Goal: Task Accomplishment & Management: Manage account settings

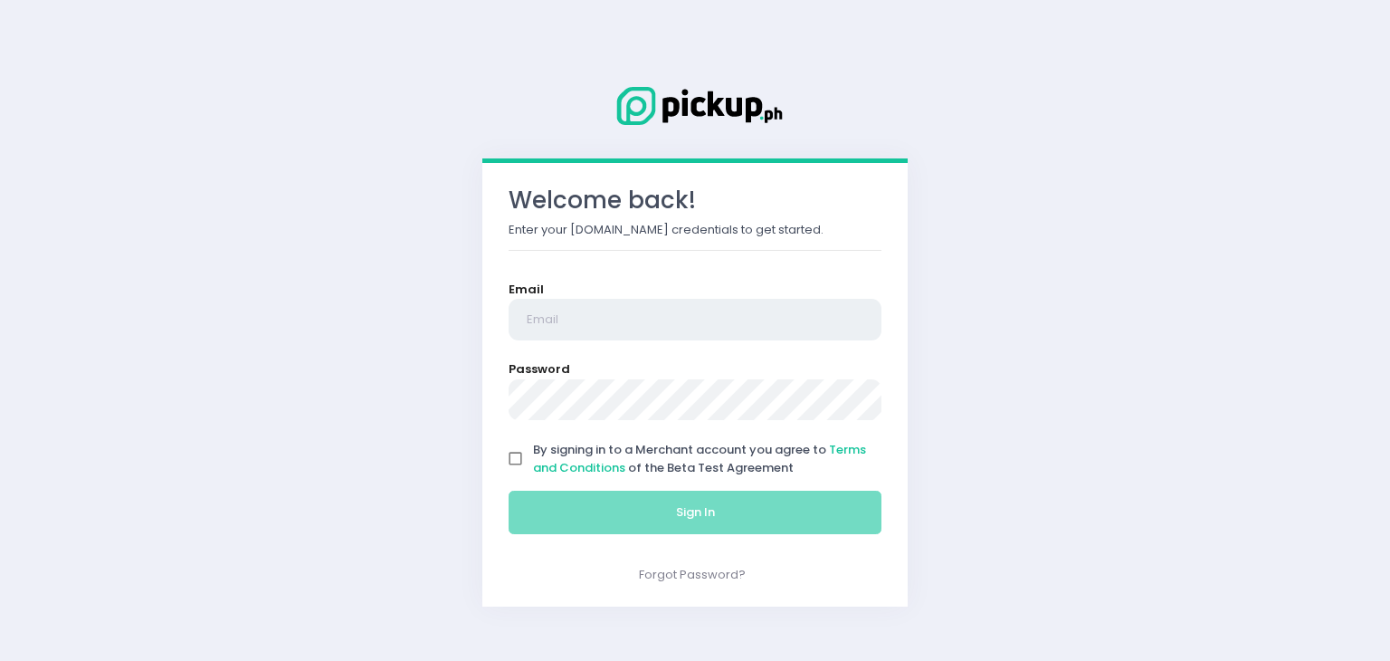
type input "[EMAIL_ADDRESS][DOMAIN_NAME]"
click at [510, 459] on input "By signing in to a Merchant account you agree to Terms and Conditions of the Be…" at bounding box center [516, 459] width 34 height 34
checkbox input "true"
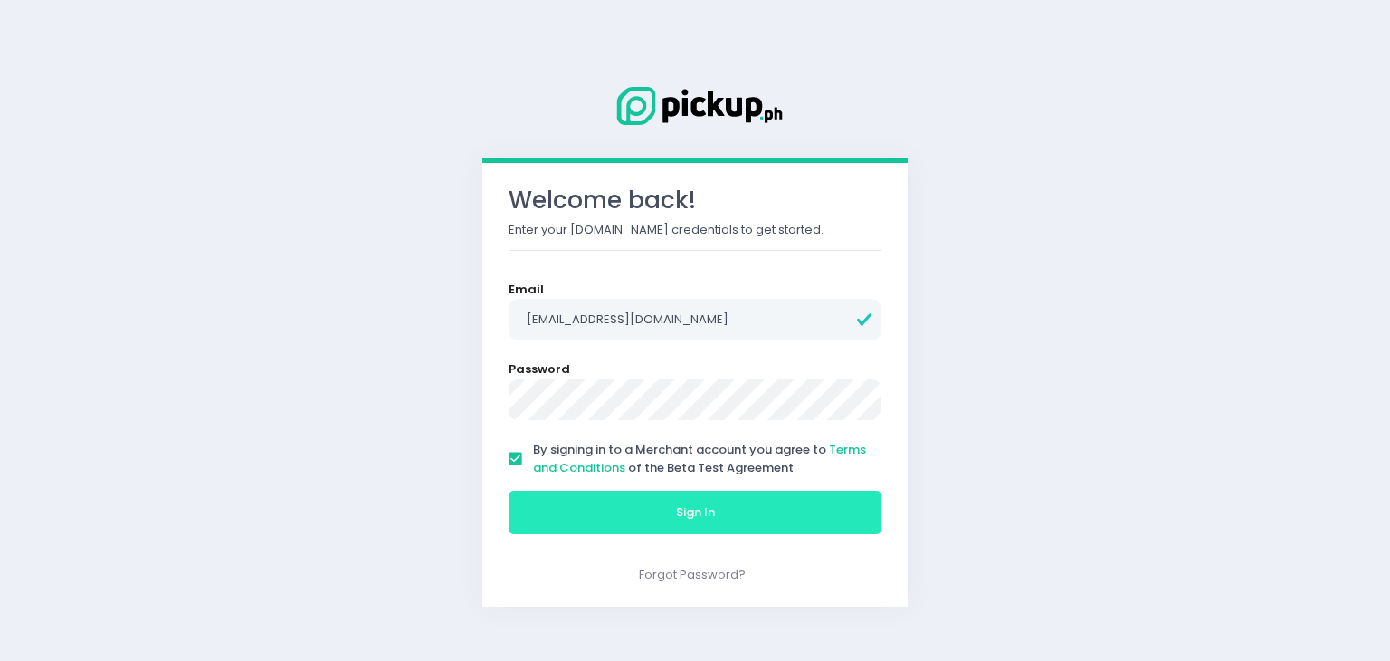
click at [586, 508] on button "Sign In" at bounding box center [695, 511] width 373 height 43
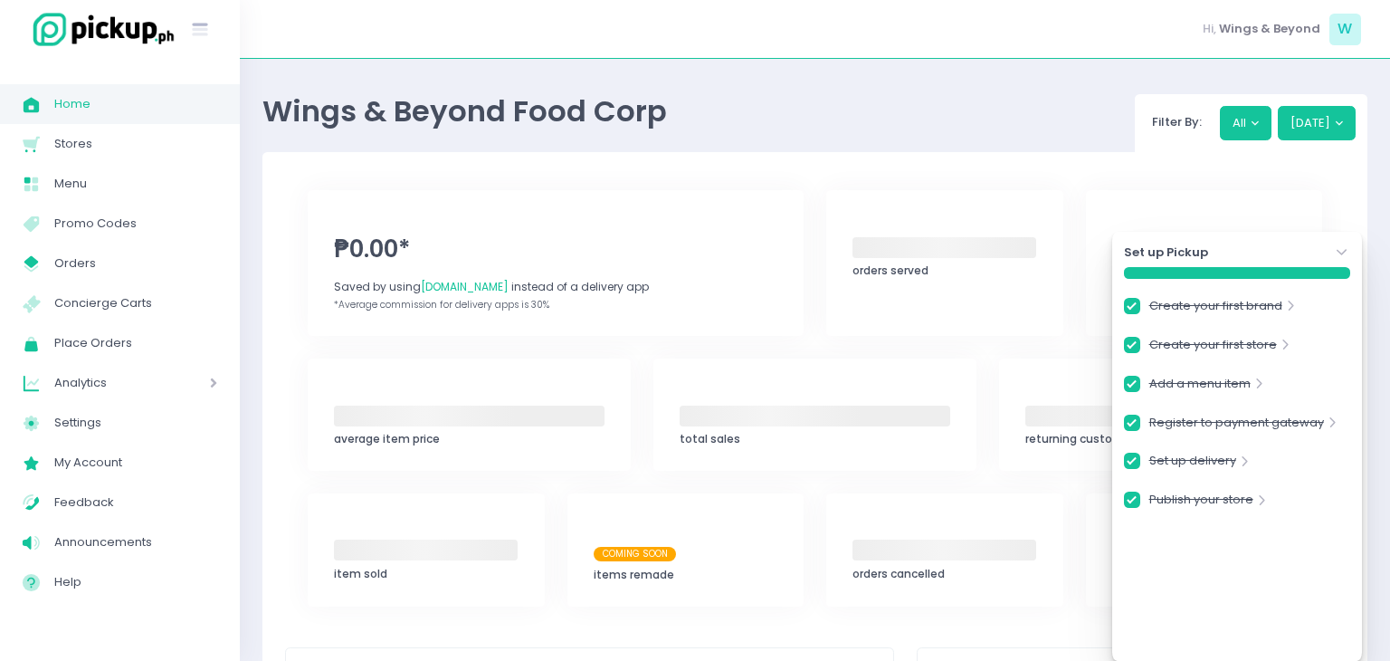
checkbox input "true"
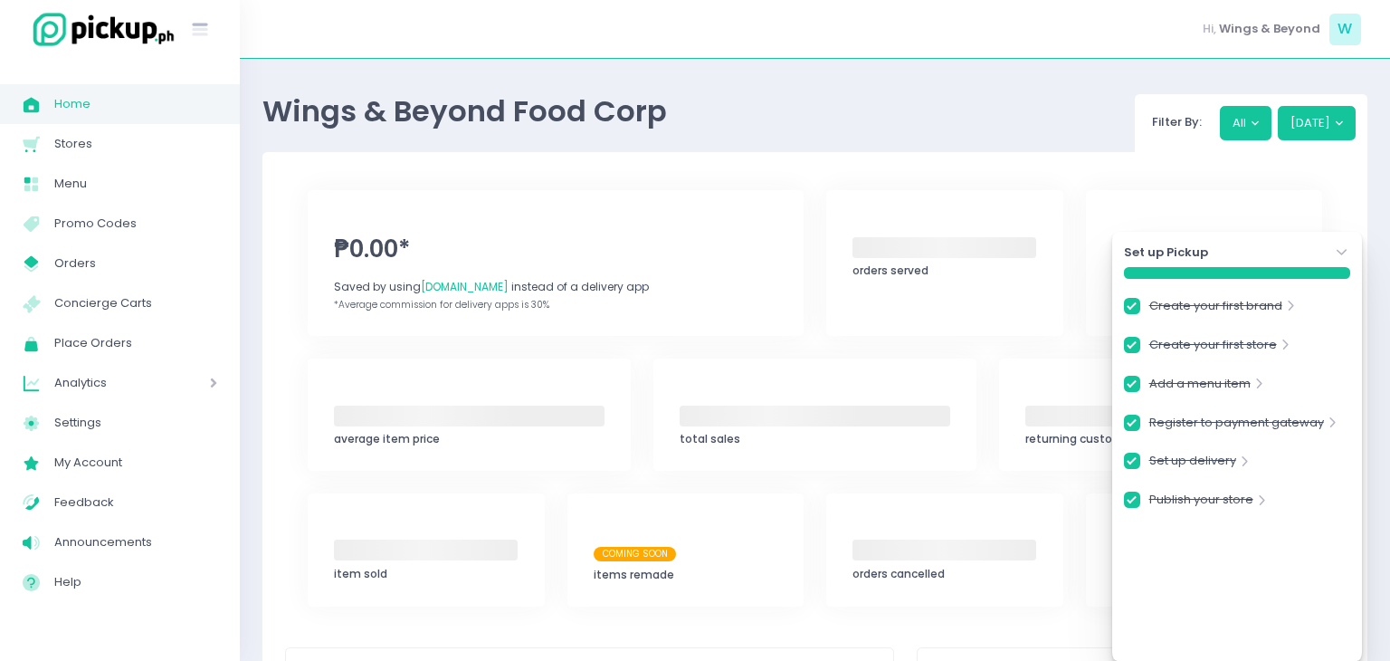
checkbox input "true"
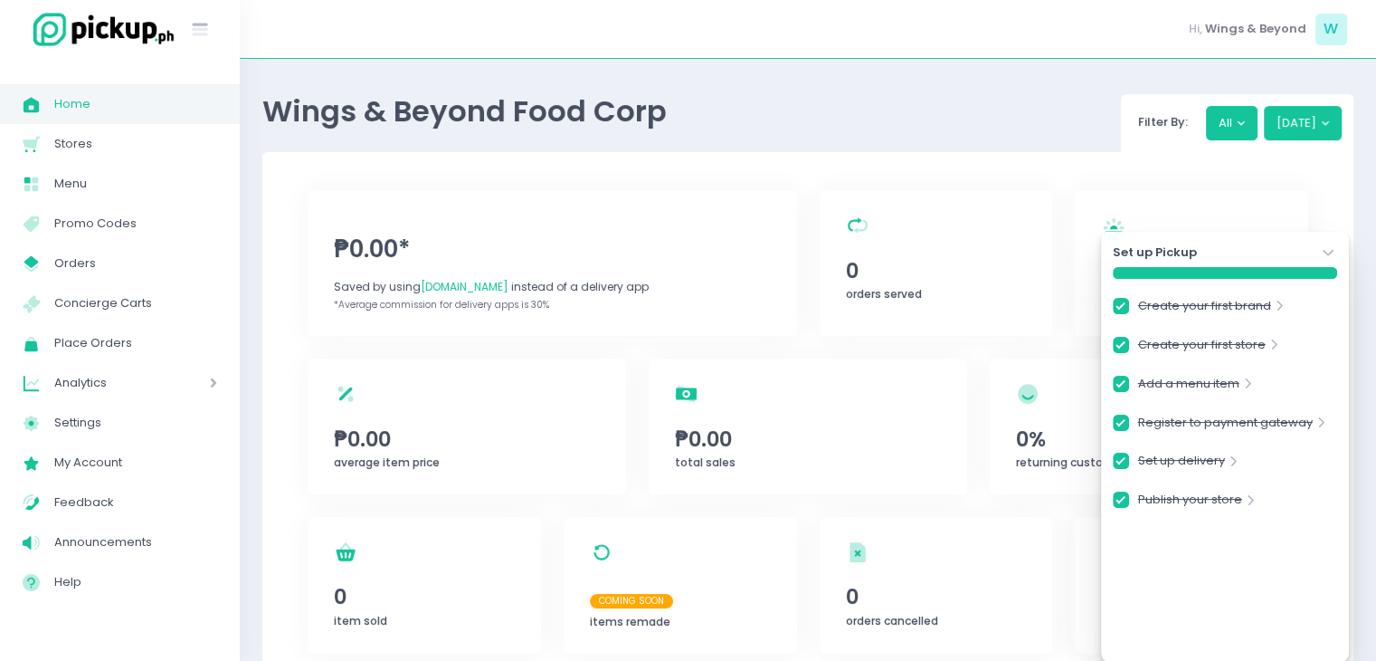
click at [1325, 252] on icon at bounding box center [1328, 253] width 10 height 6
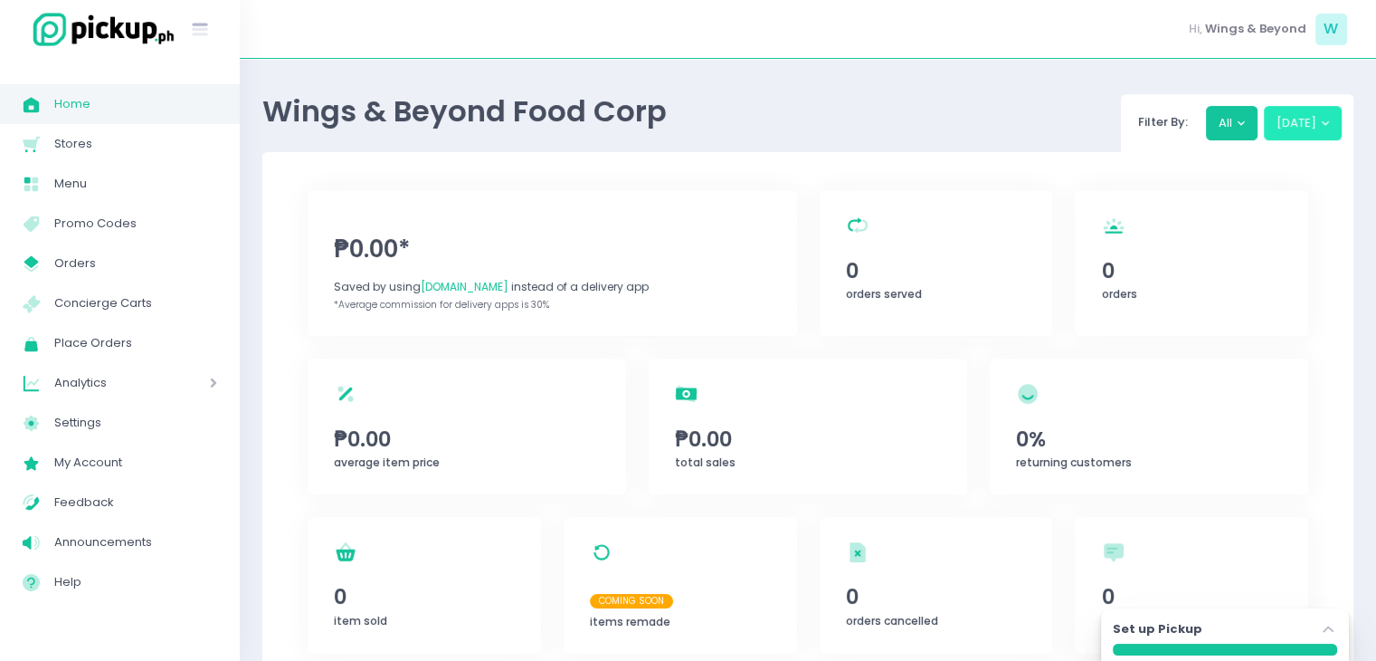
click at [1298, 120] on button "[DATE]" at bounding box center [1303, 123] width 79 height 34
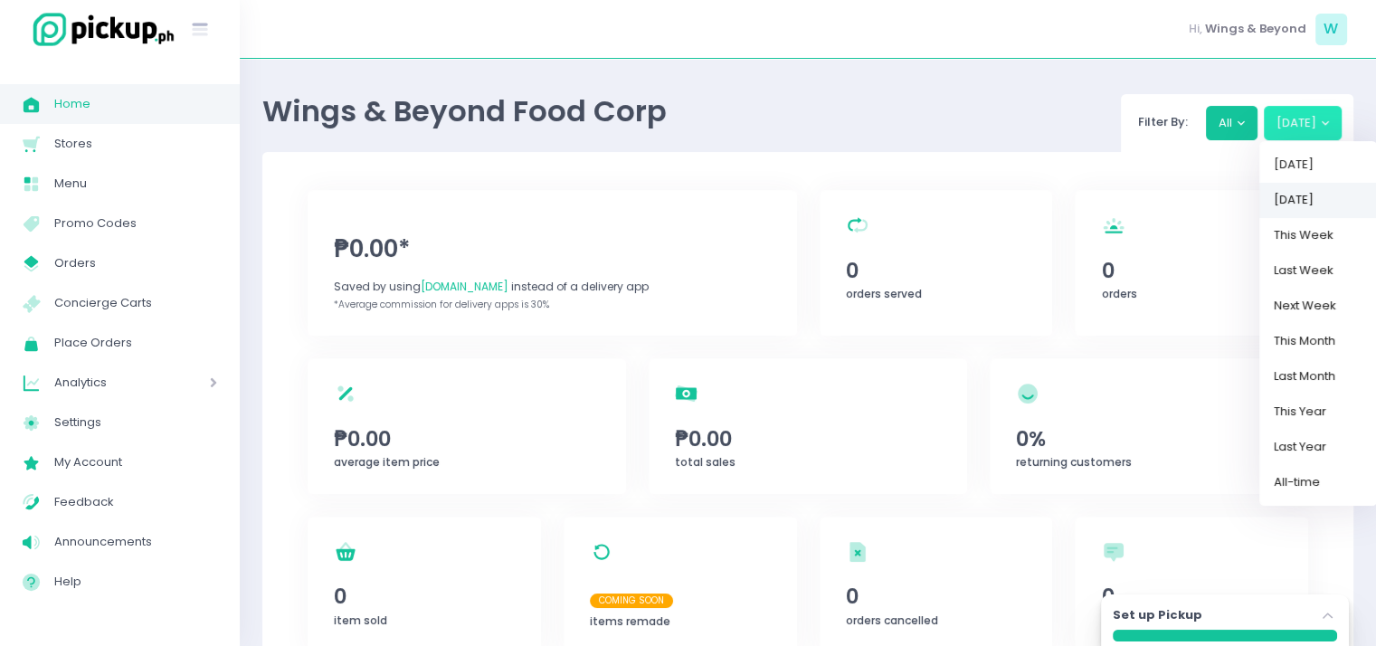
click at [1307, 200] on link "[DATE]" at bounding box center [1319, 200] width 118 height 35
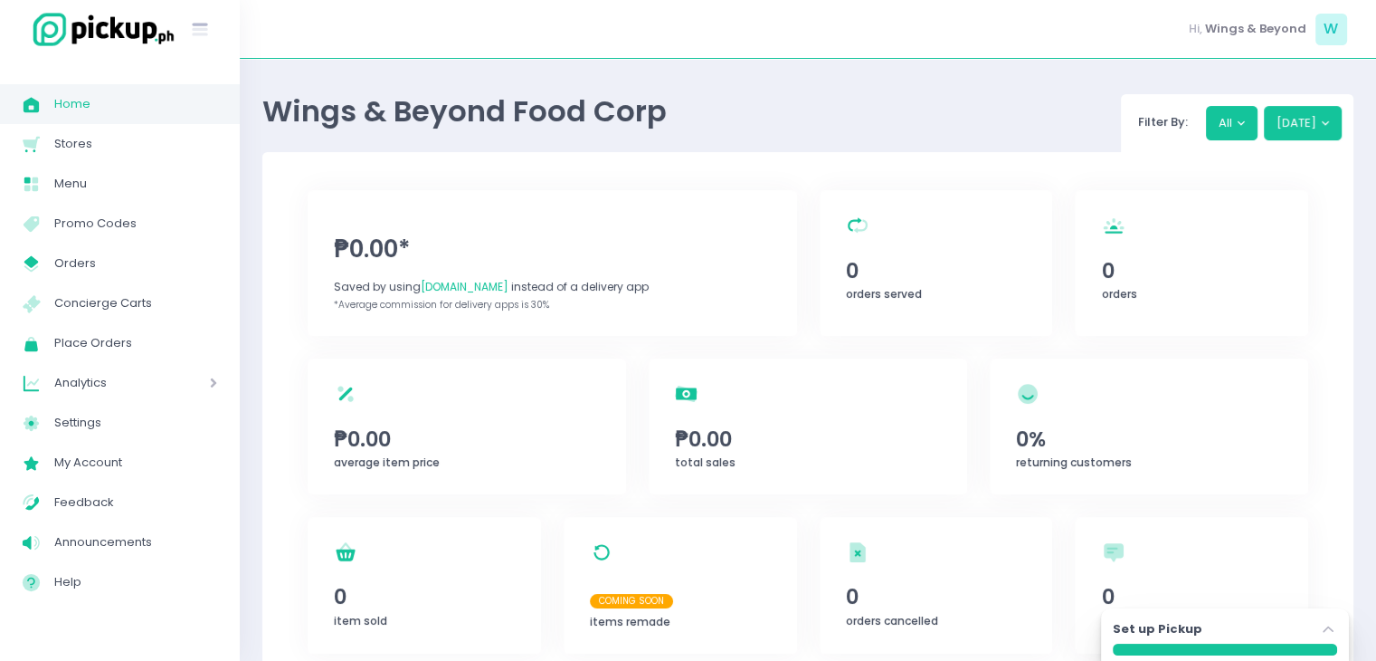
click at [1283, 90] on div "Wings & Beyond Food Corp Filter By: All [DATE]" at bounding box center [807, 116] width 1091 height 71
click at [1282, 119] on button "[DATE]" at bounding box center [1303, 123] width 79 height 34
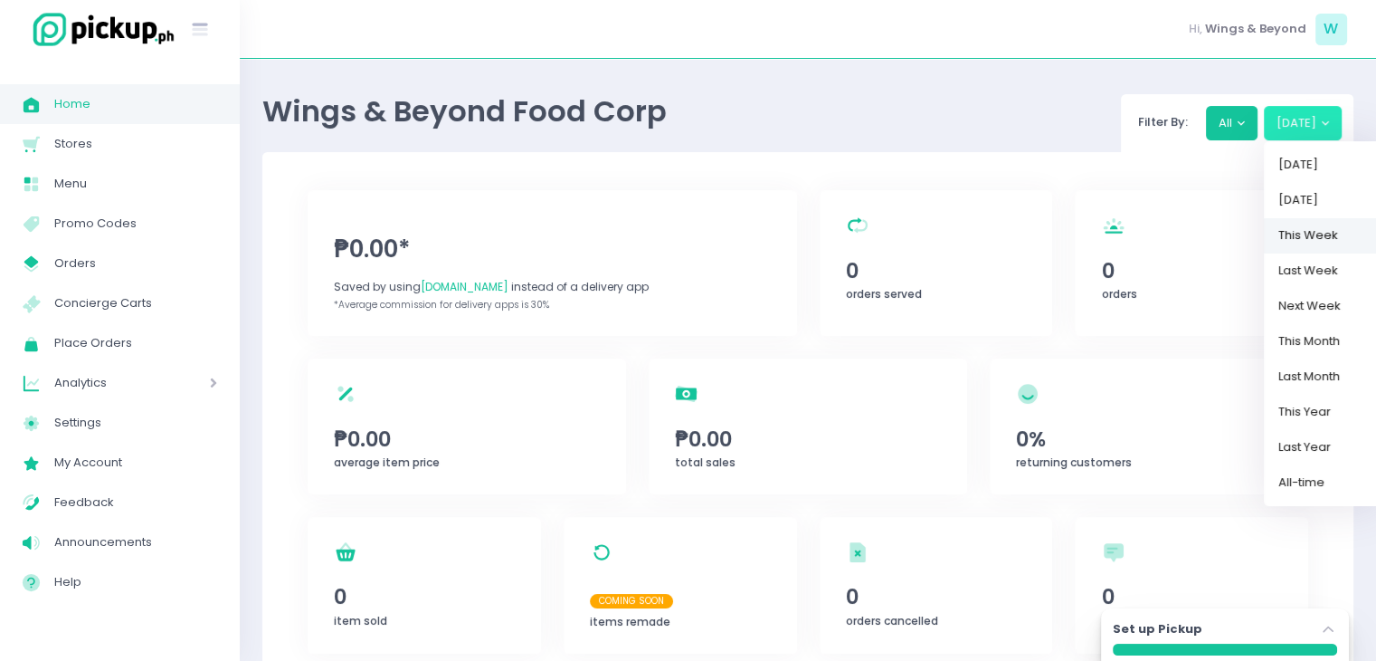
click at [1294, 222] on link "This Week" at bounding box center [1323, 235] width 118 height 35
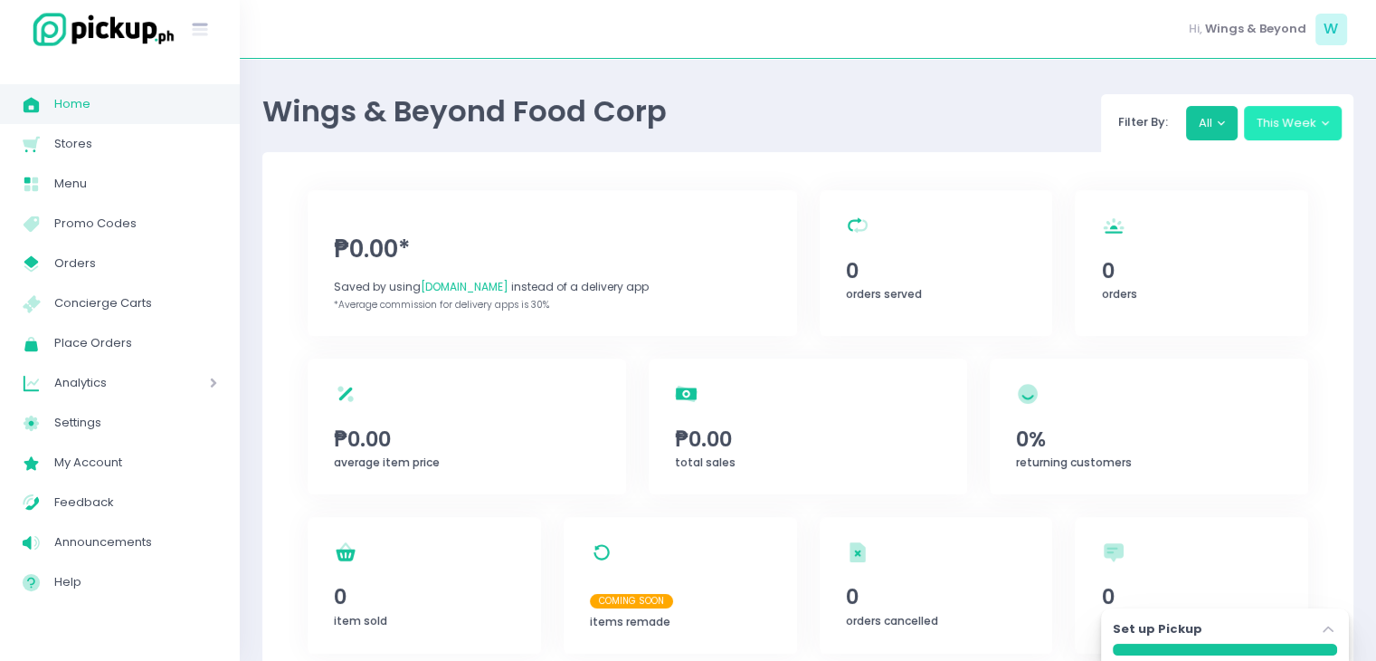
click at [1289, 125] on button "This Week" at bounding box center [1293, 123] width 99 height 34
click at [1309, 262] on link "Last Week" at bounding box center [1303, 270] width 118 height 35
click at [1105, 273] on span "1" at bounding box center [1192, 270] width 180 height 31
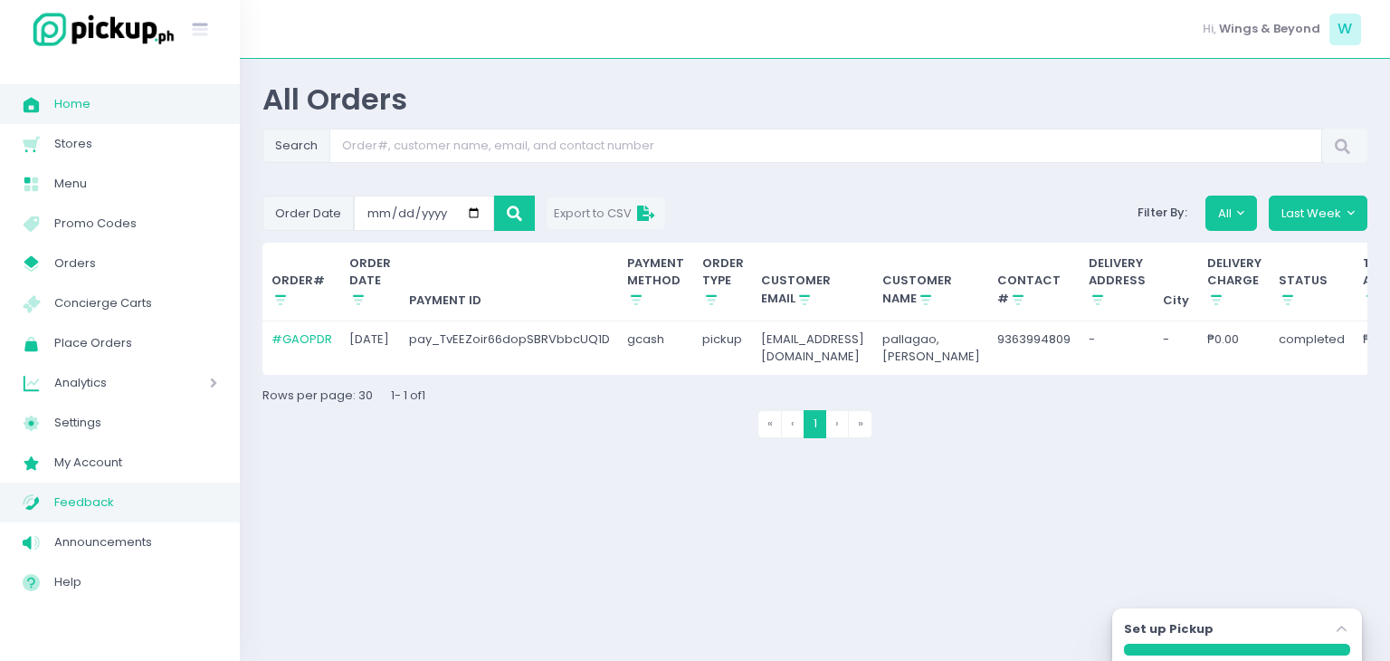
click at [98, 507] on span "Feedback" at bounding box center [135, 502] width 163 height 24
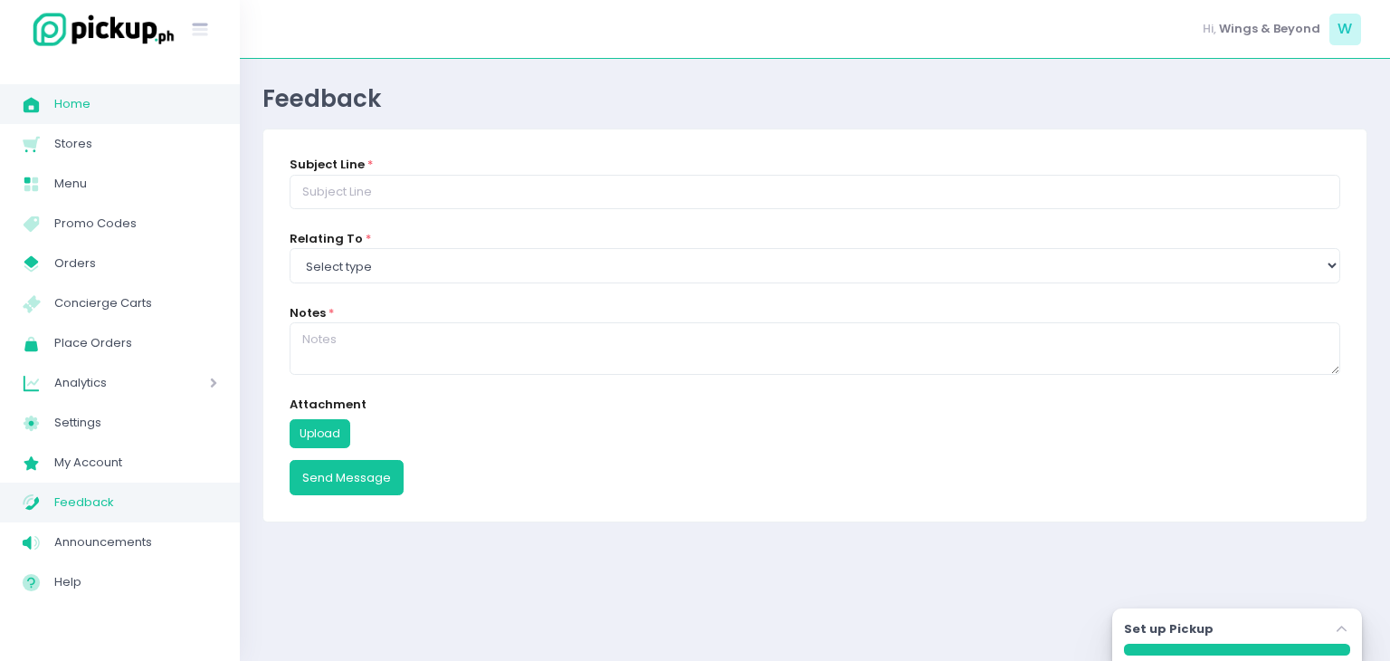
click at [102, 92] on span "Home" at bounding box center [135, 104] width 163 height 24
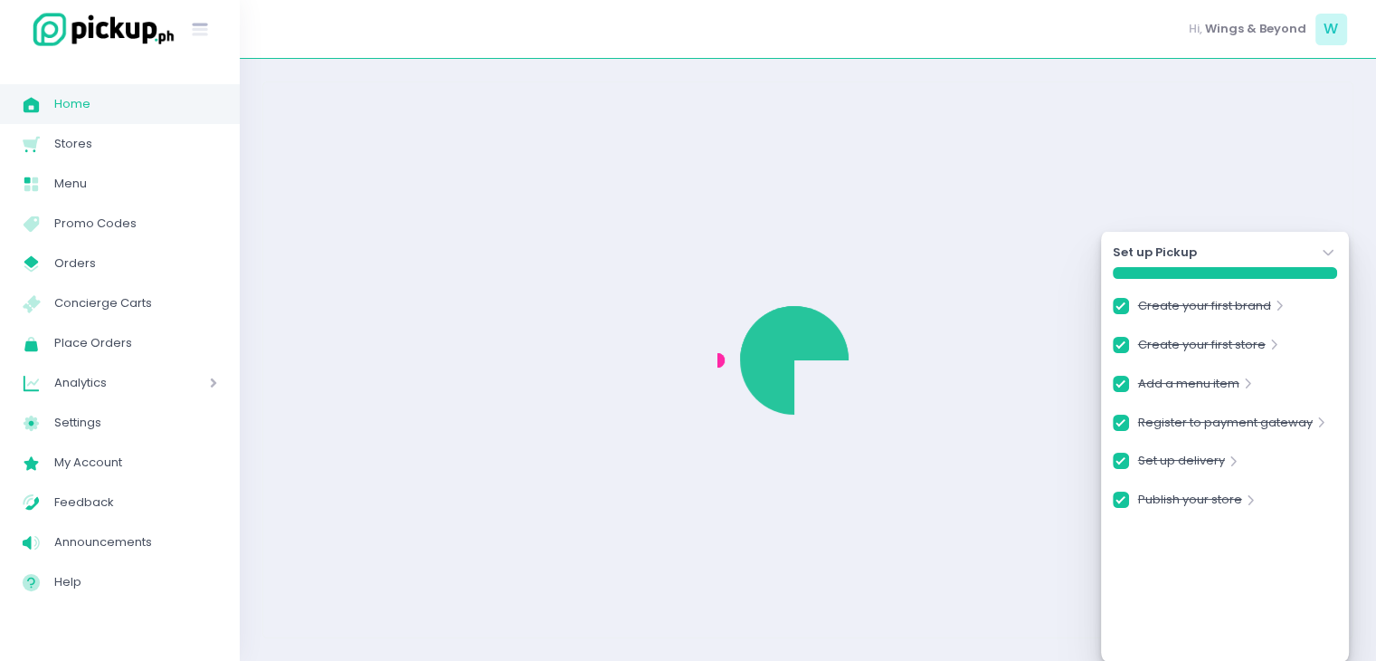
checkbox input "true"
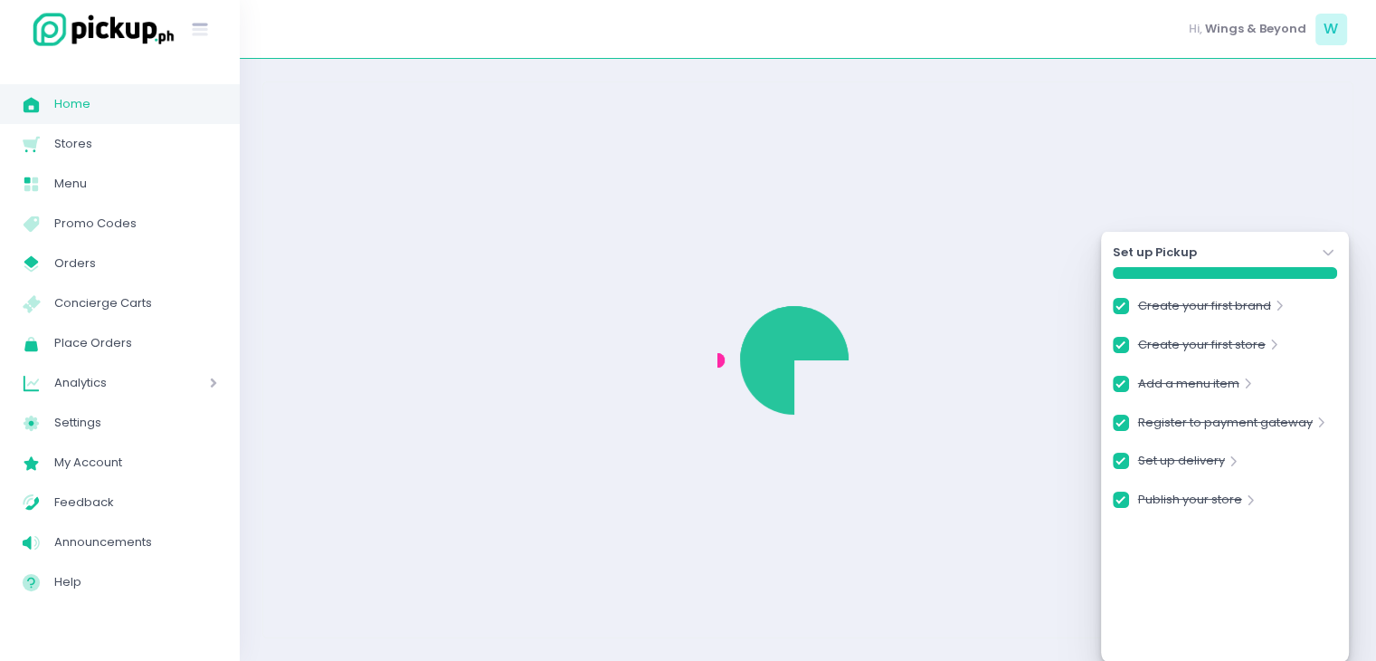
checkbox input "true"
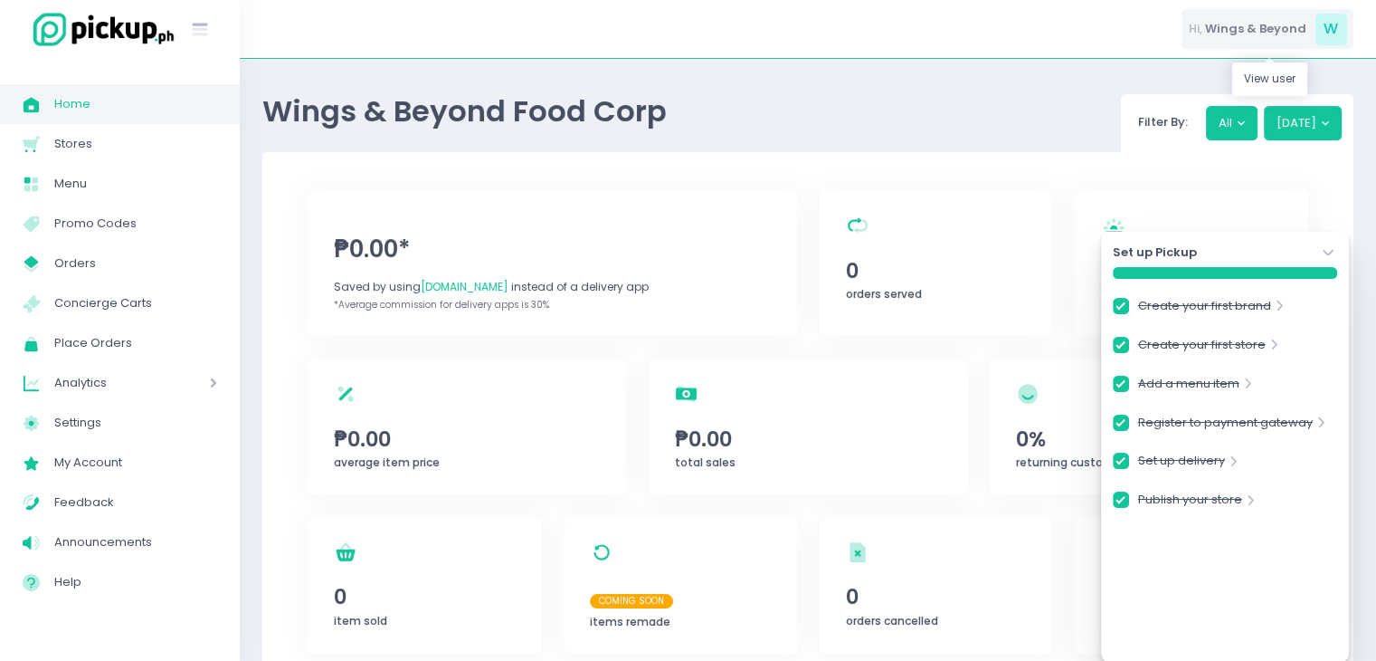
click at [1332, 19] on span "W" at bounding box center [1332, 30] width 32 height 32
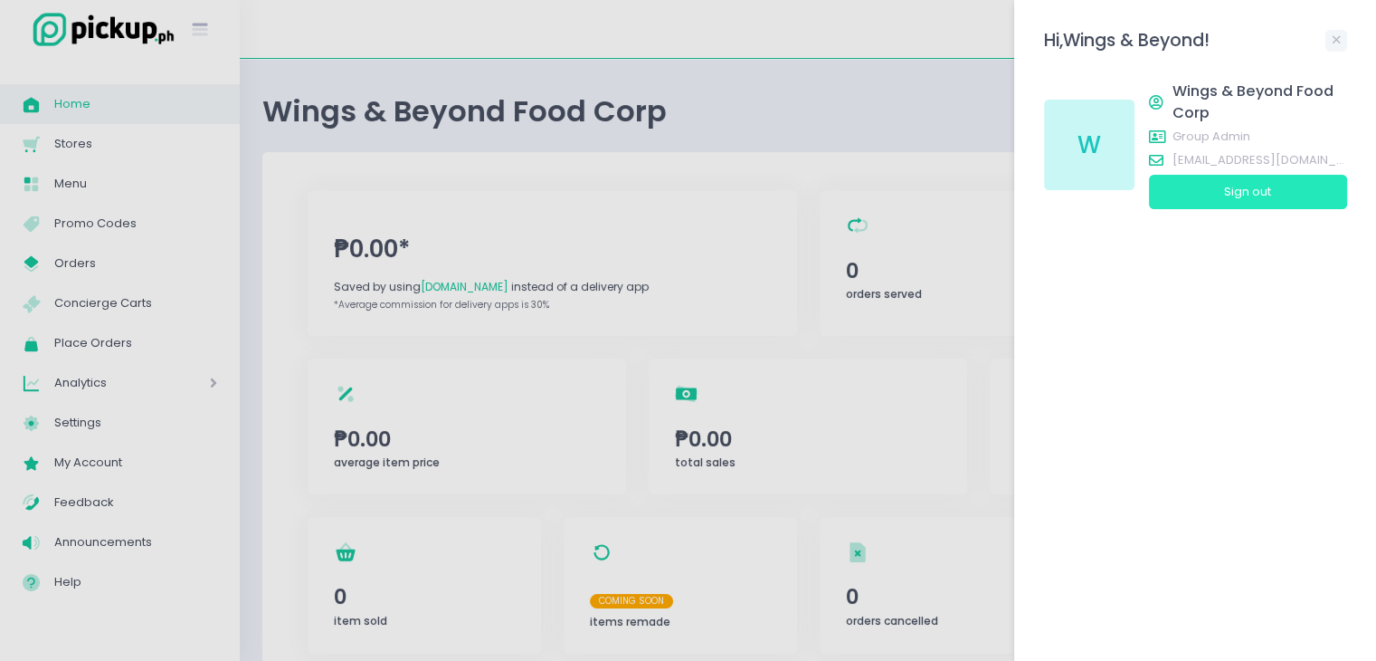
click at [1291, 195] on button "Sign out" at bounding box center [1248, 192] width 198 height 34
